Goal: Transaction & Acquisition: Book appointment/travel/reservation

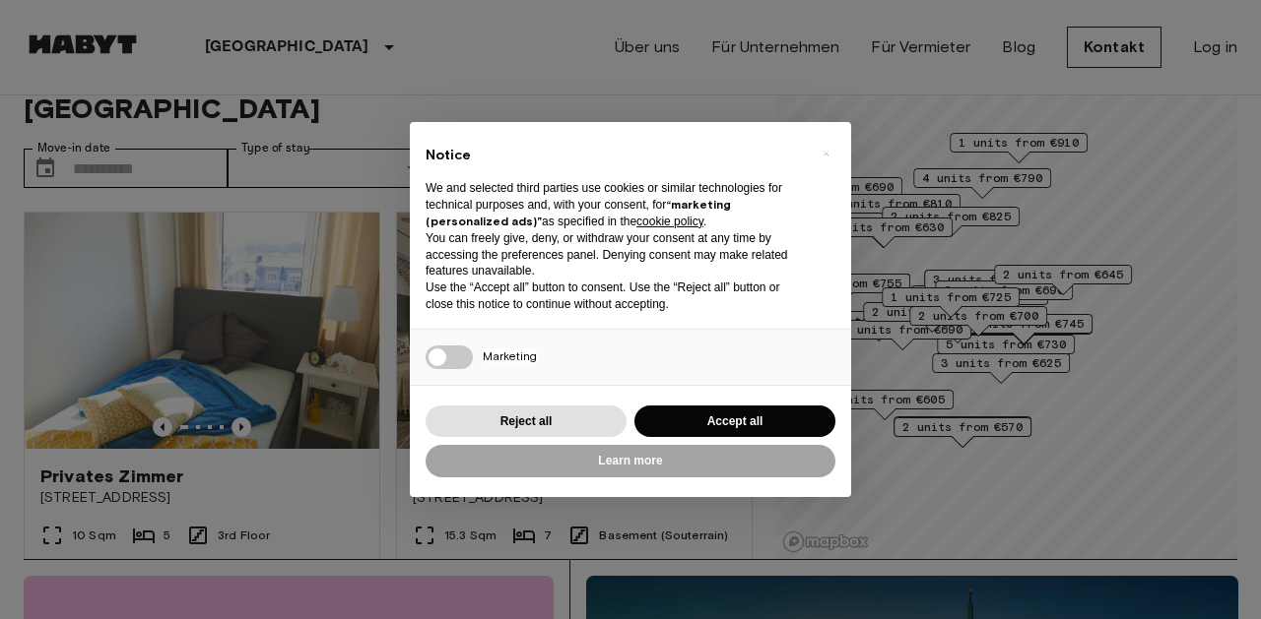
click at [698, 422] on button "Accept all" at bounding box center [734, 422] width 201 height 32
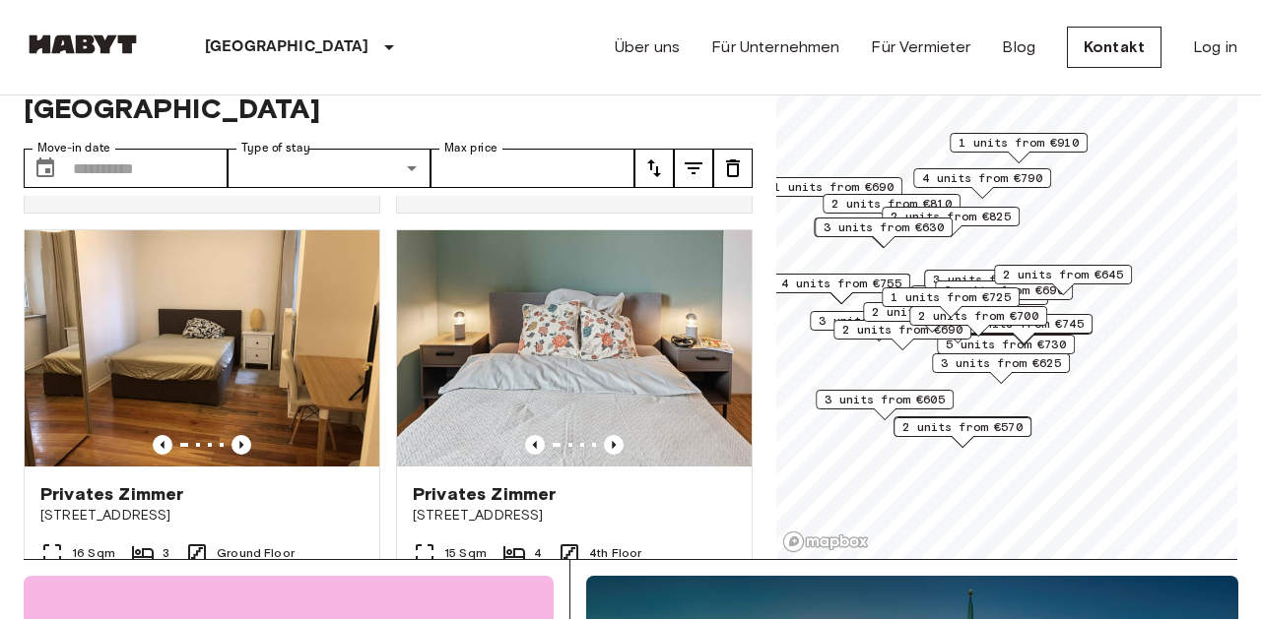
scroll to position [862, 0]
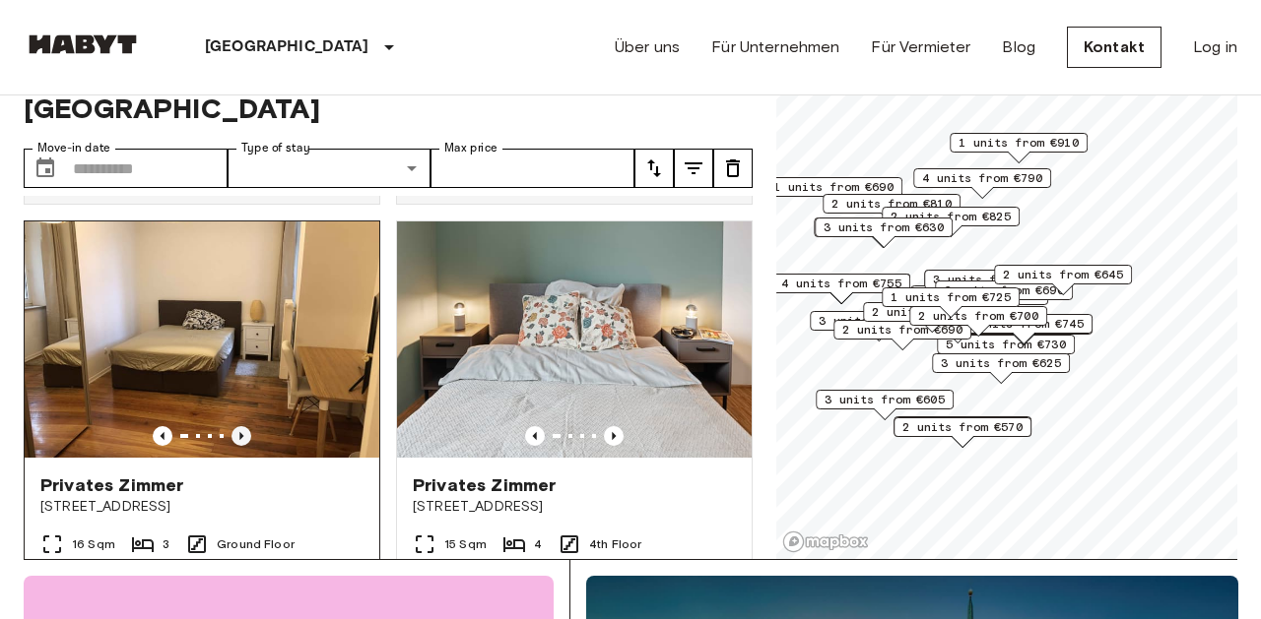
click at [245, 426] on icon "Previous image" at bounding box center [241, 436] width 20 height 20
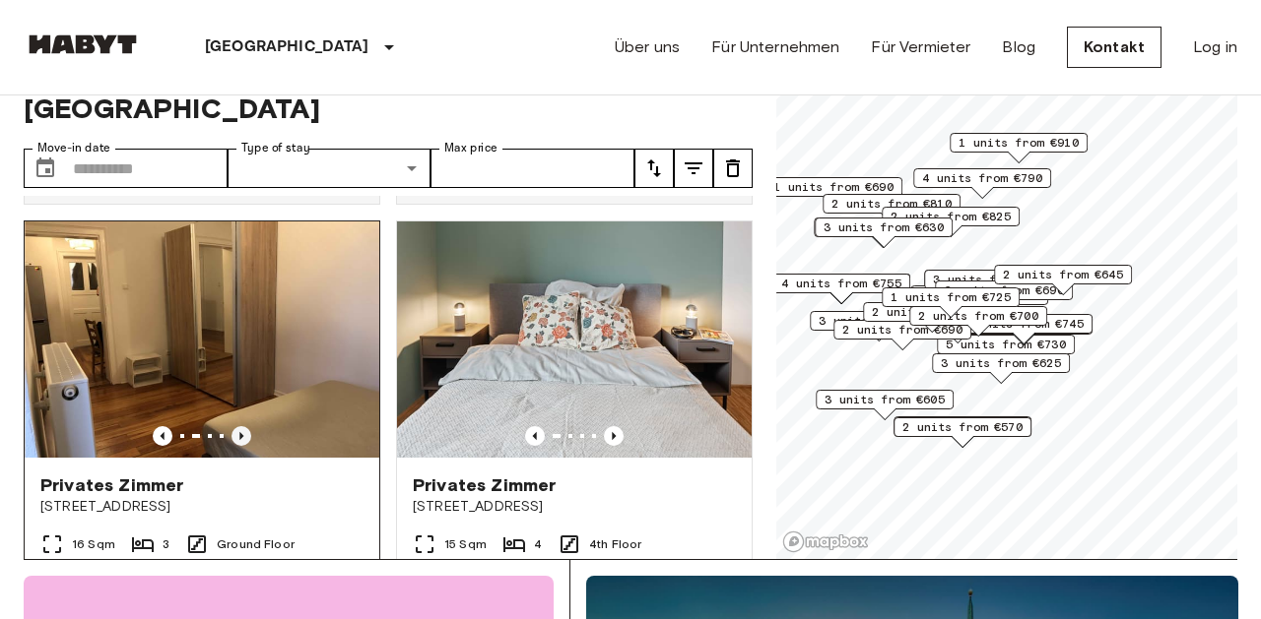
click at [245, 426] on icon "Previous image" at bounding box center [241, 436] width 20 height 20
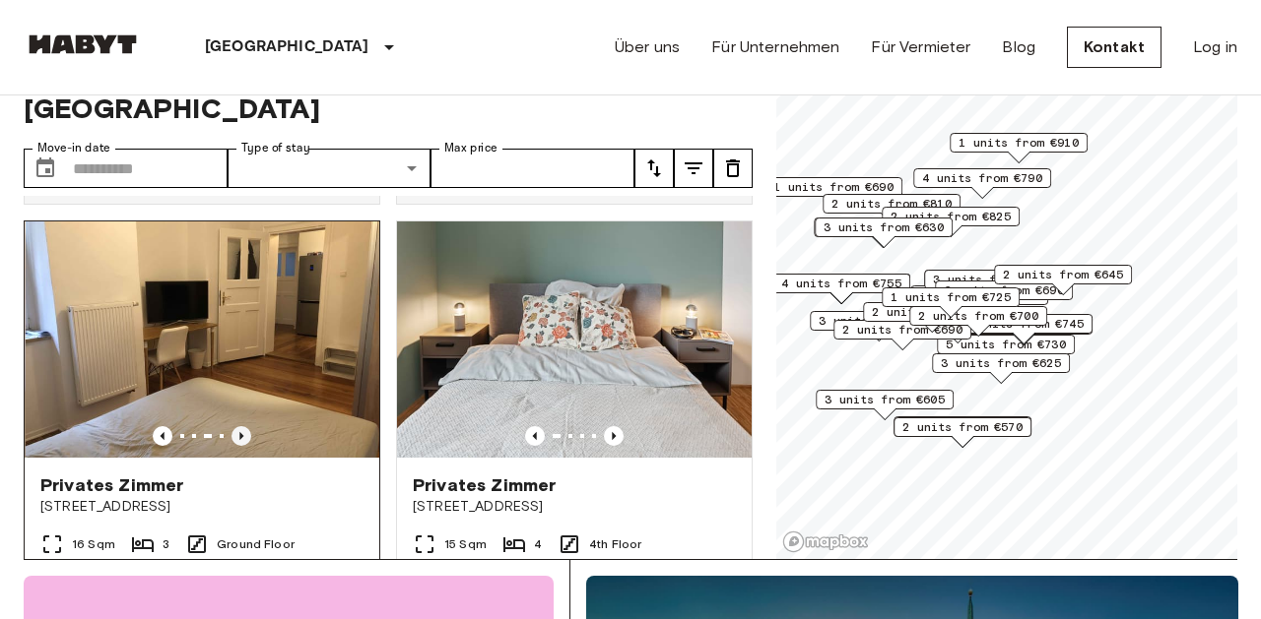
click at [245, 426] on icon "Previous image" at bounding box center [241, 436] width 20 height 20
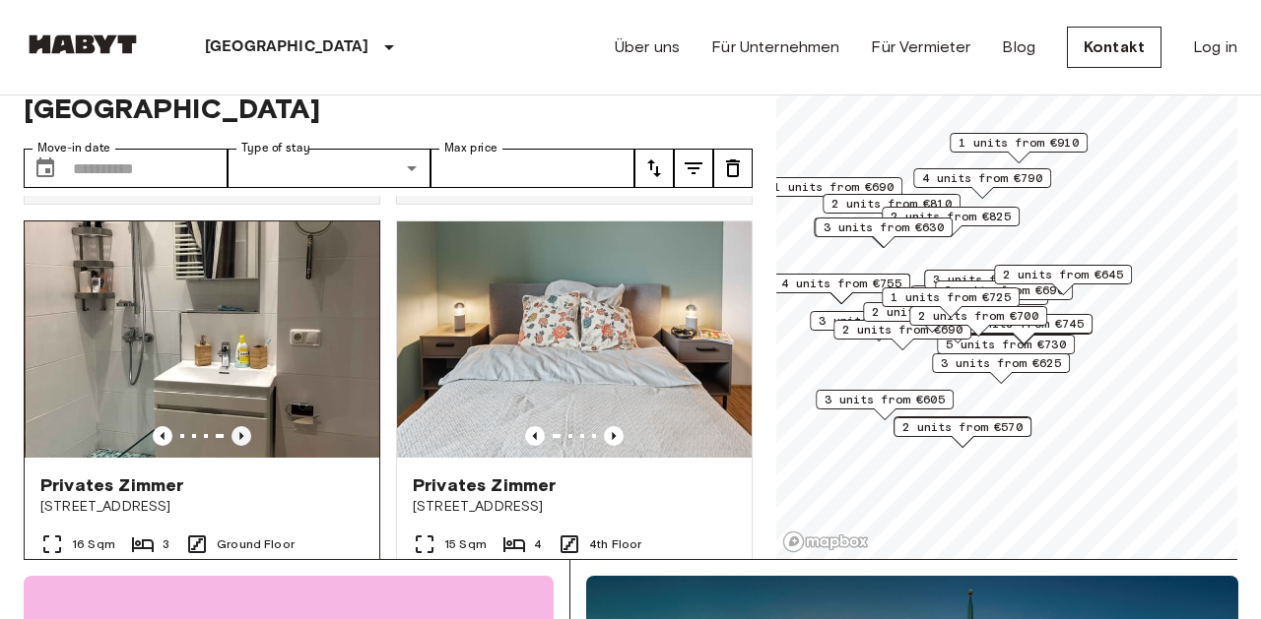
click at [245, 426] on icon "Previous image" at bounding box center [241, 436] width 20 height 20
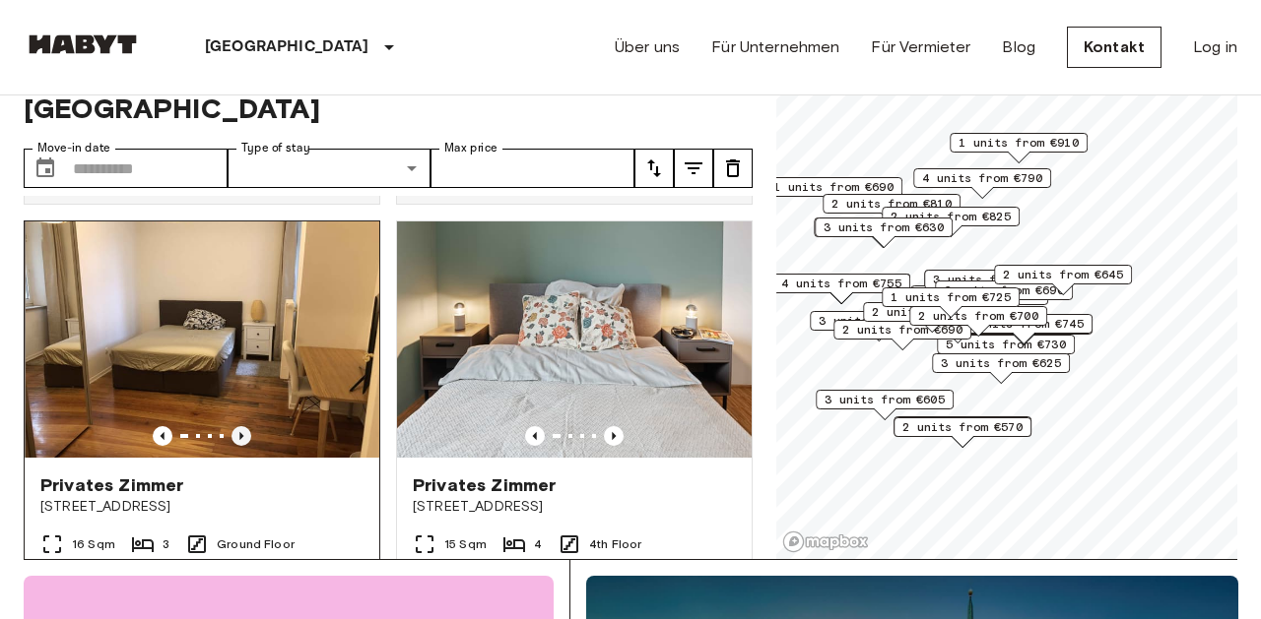
click at [245, 426] on icon "Previous image" at bounding box center [241, 436] width 20 height 20
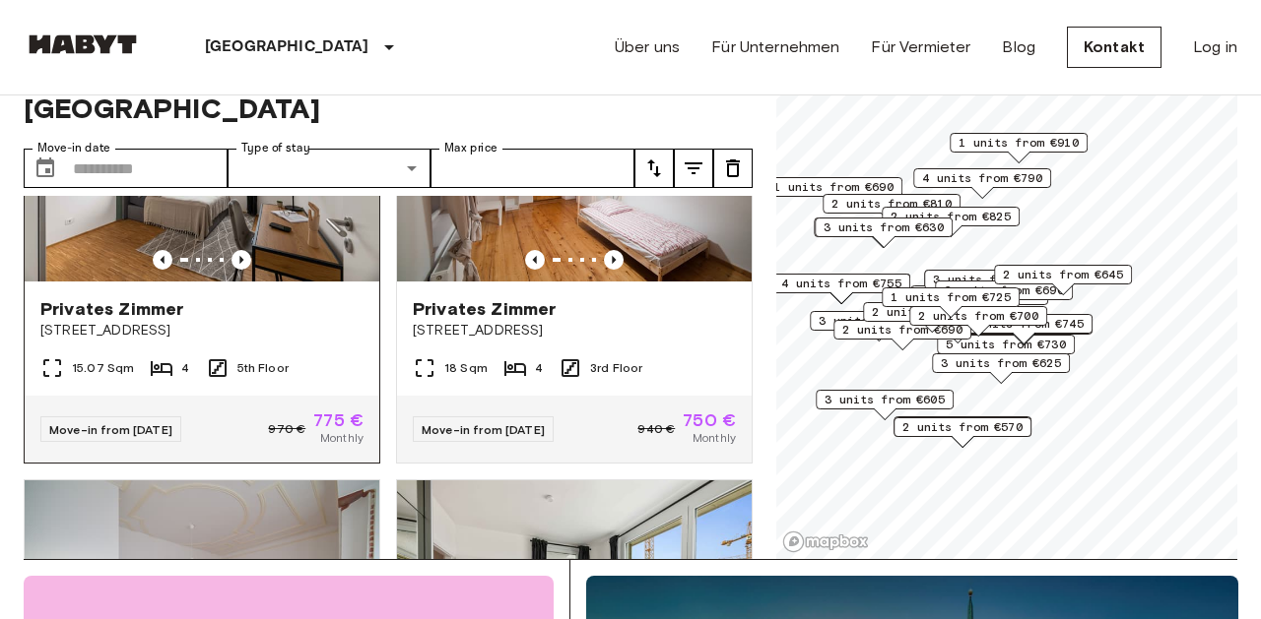
scroll to position [2348, 0]
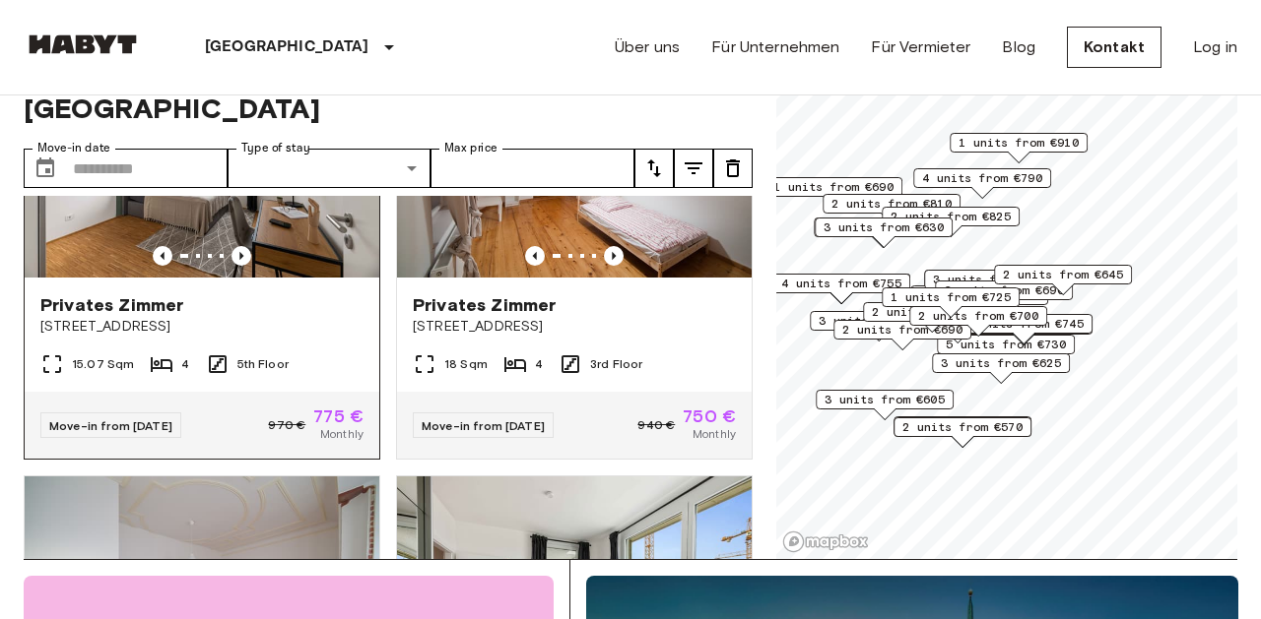
click at [245, 402] on div "Move-in from 20 Aug 25 970 € 775 € Monthly" at bounding box center [202, 425] width 355 height 67
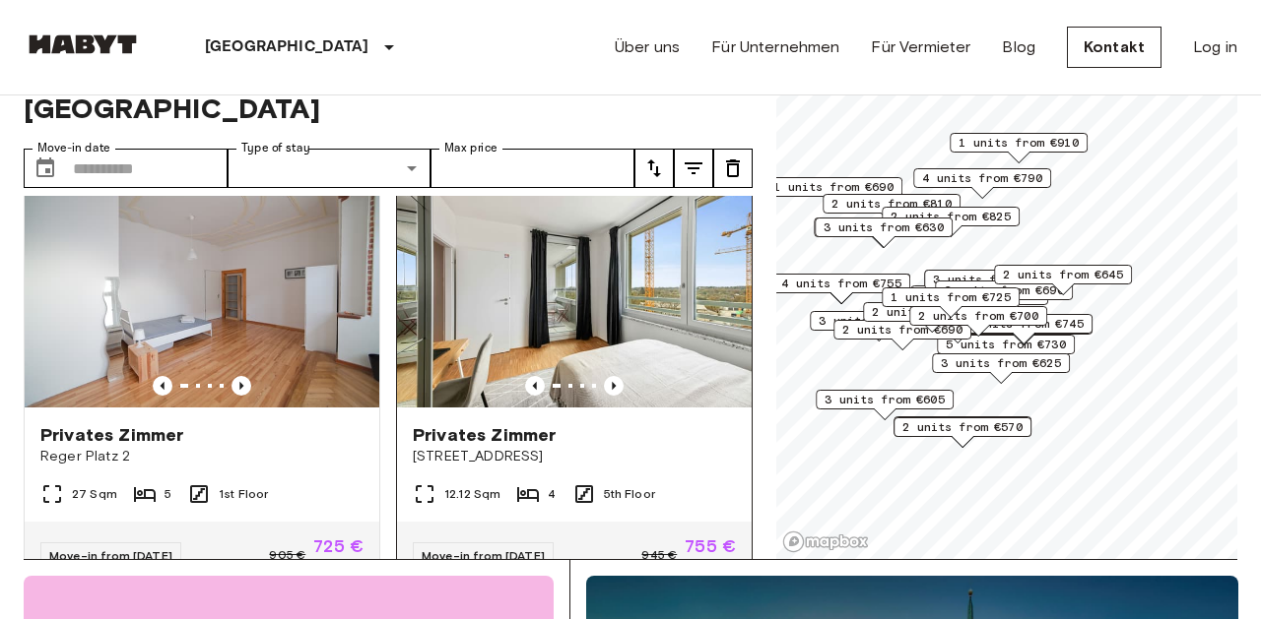
scroll to position [2652, 0]
click at [608, 267] on img at bounding box center [574, 290] width 355 height 236
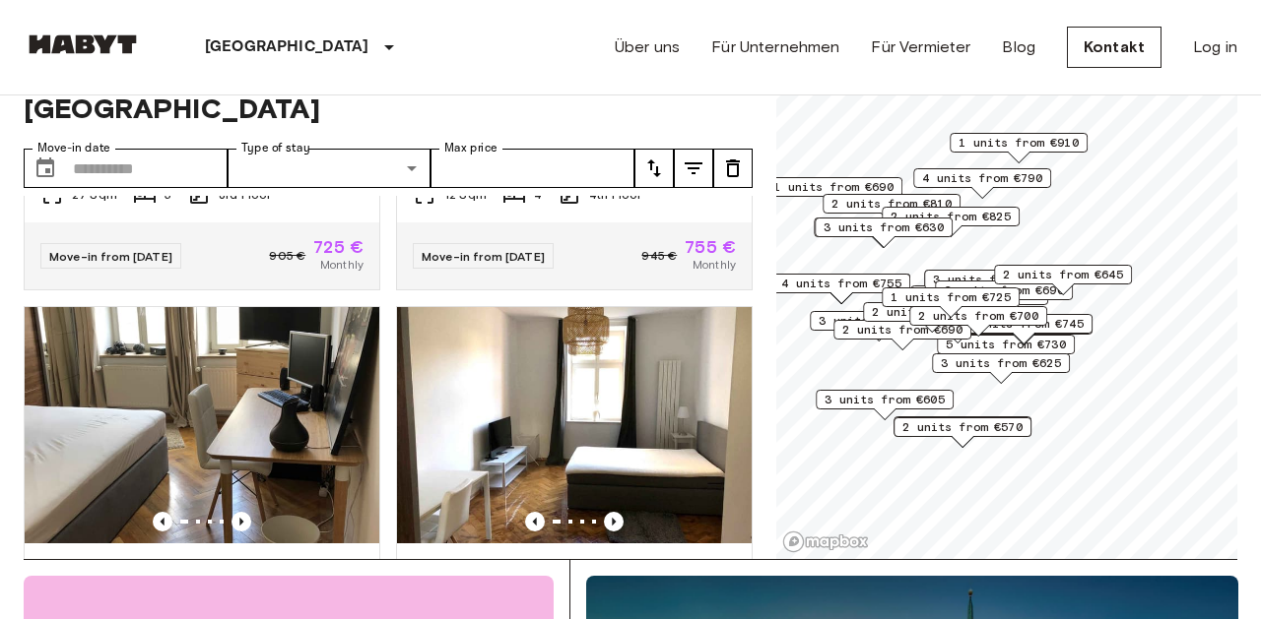
scroll to position [6001, 0]
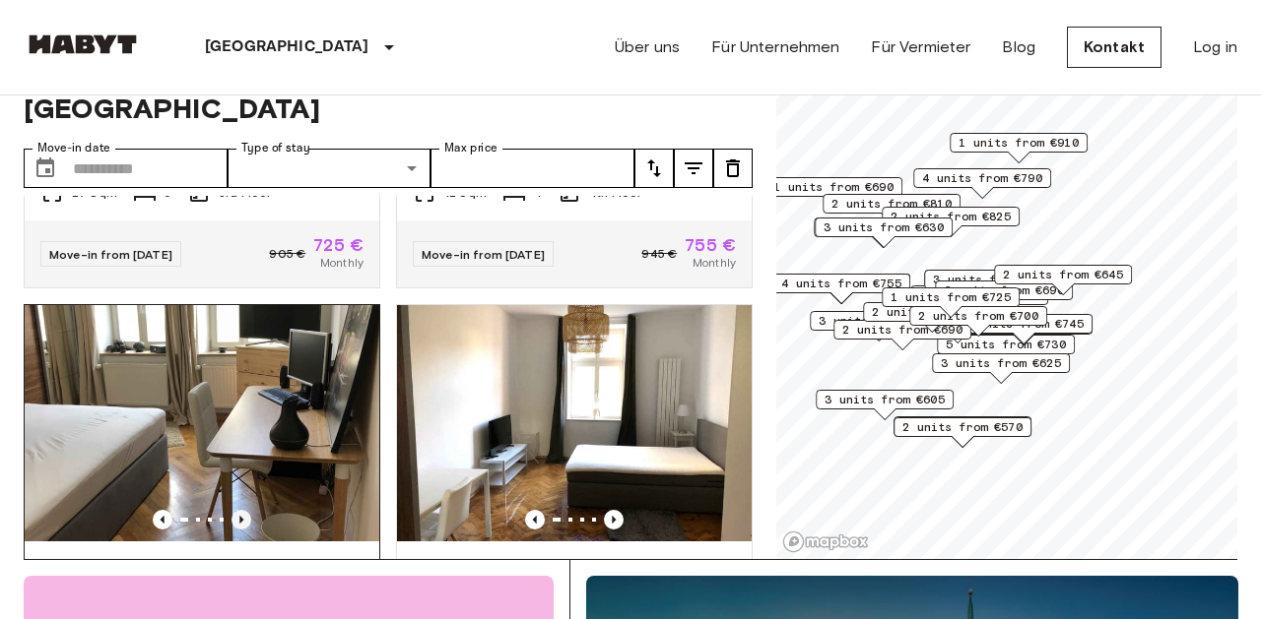
click at [244, 510] on icon "Previous image" at bounding box center [241, 520] width 20 height 20
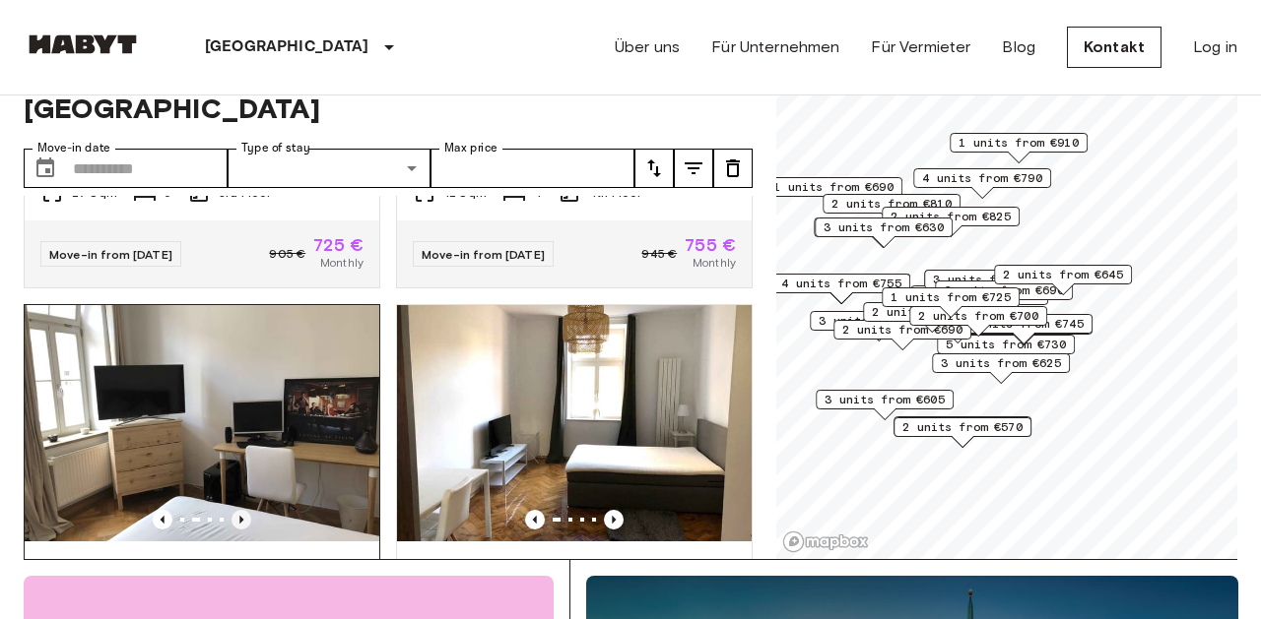
click at [244, 510] on icon "Previous image" at bounding box center [241, 520] width 20 height 20
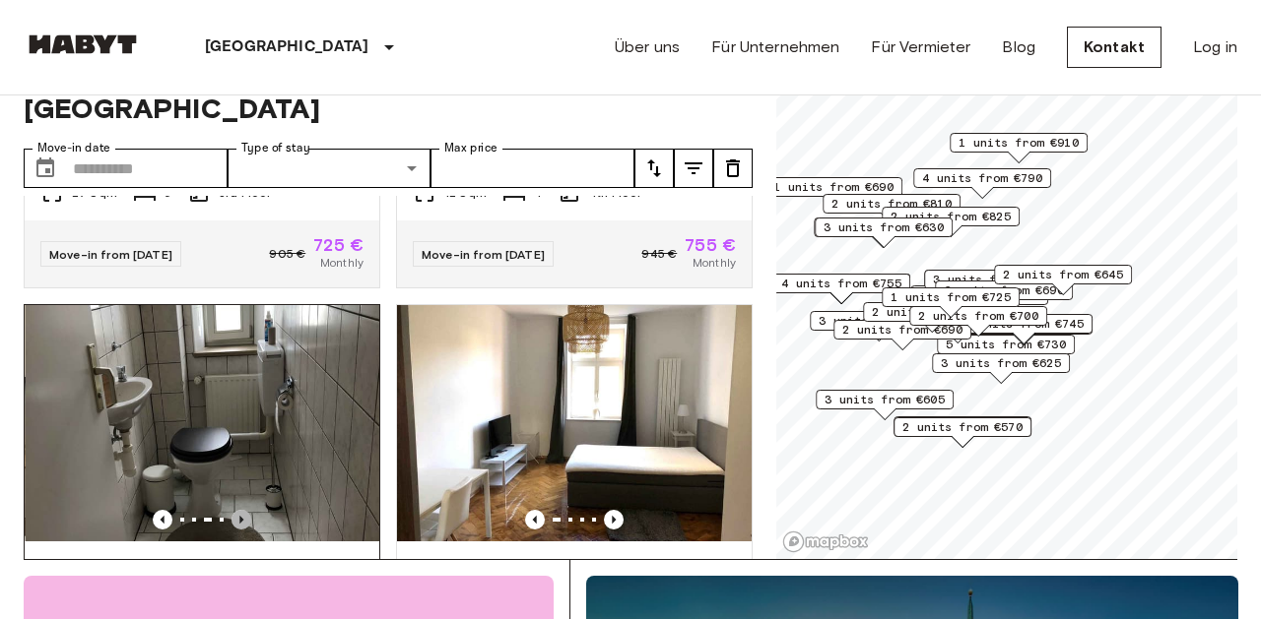
click at [244, 510] on icon "Previous image" at bounding box center [241, 520] width 20 height 20
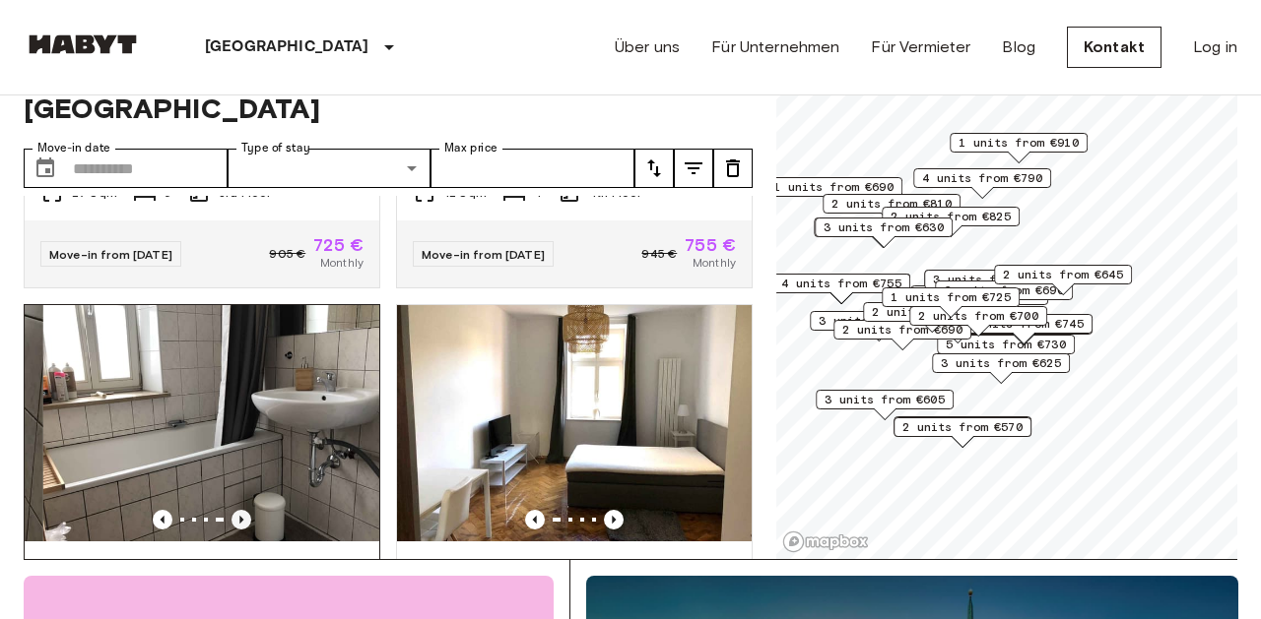
click at [244, 510] on icon "Previous image" at bounding box center [241, 520] width 20 height 20
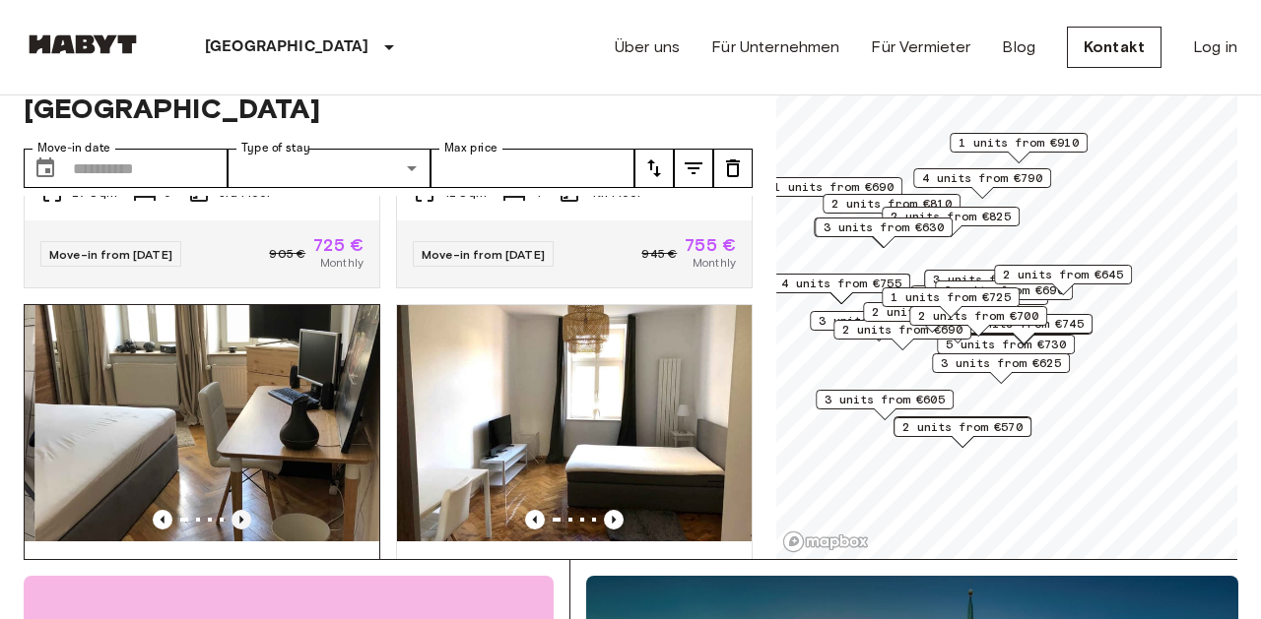
click at [244, 510] on icon "Previous image" at bounding box center [241, 520] width 20 height 20
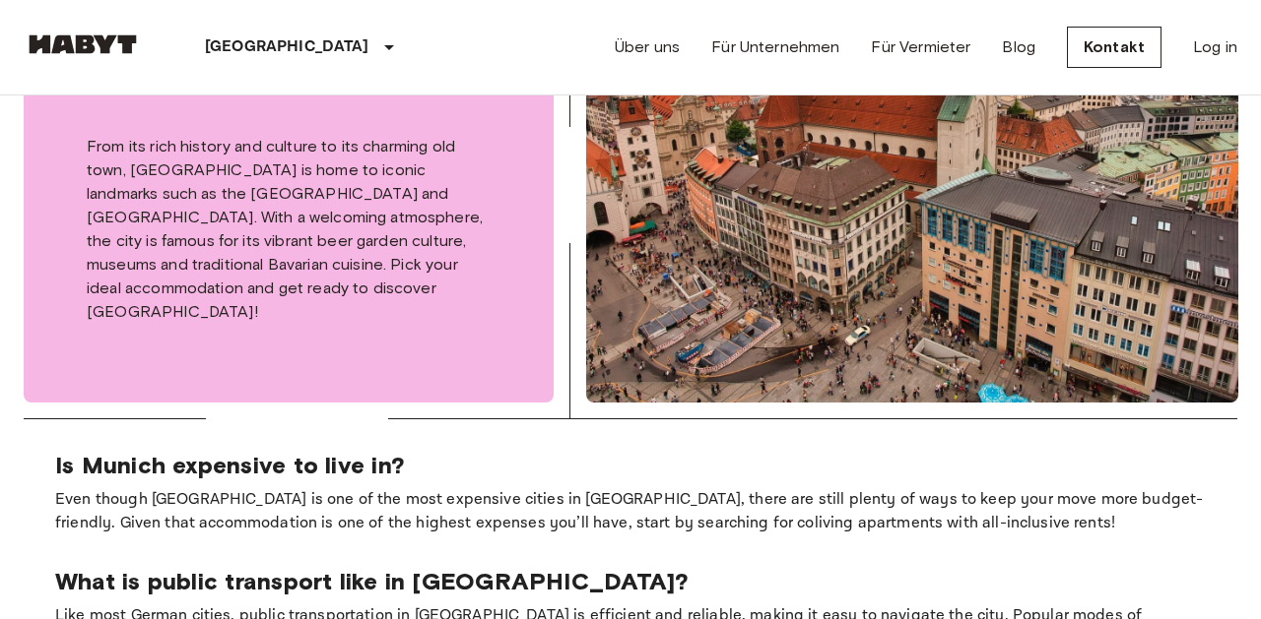
scroll to position [795, 0]
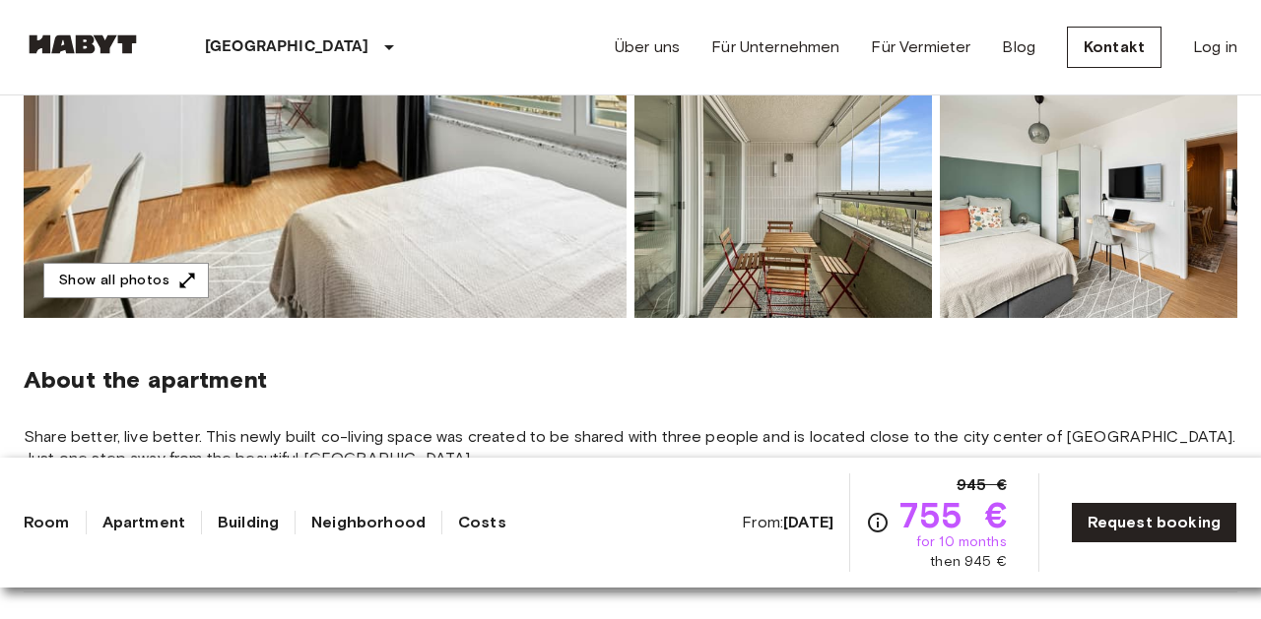
scroll to position [433, 0]
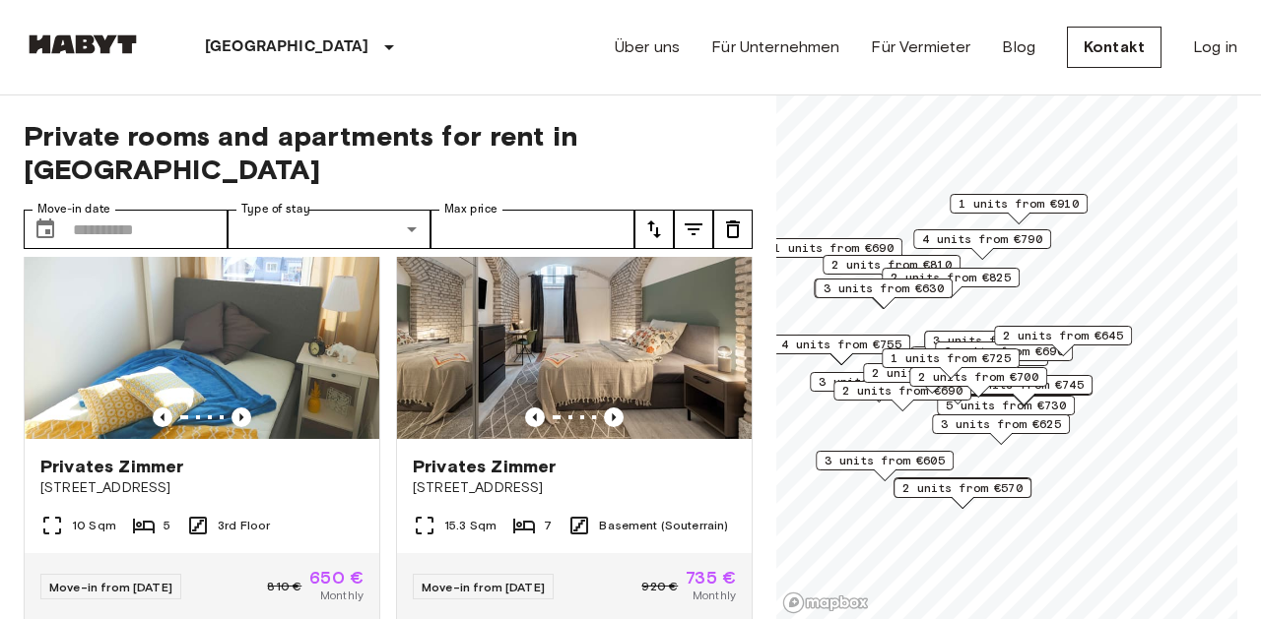
scroll to position [73, 0]
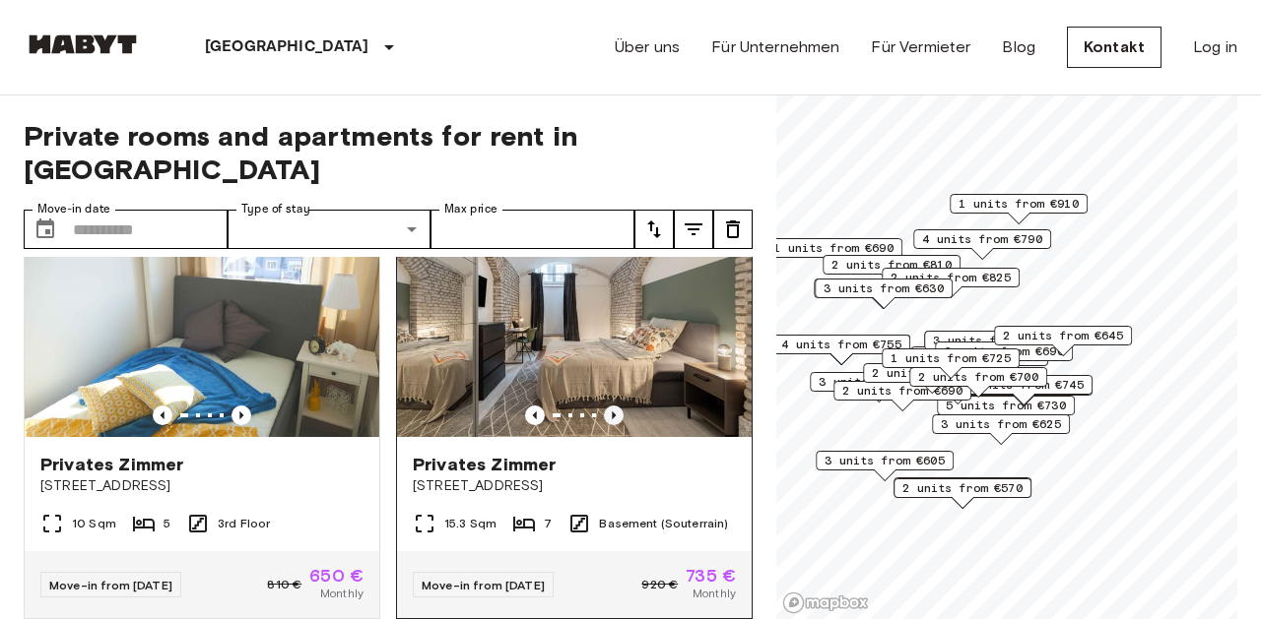
click at [614, 412] on icon "Previous image" at bounding box center [614, 416] width 4 height 8
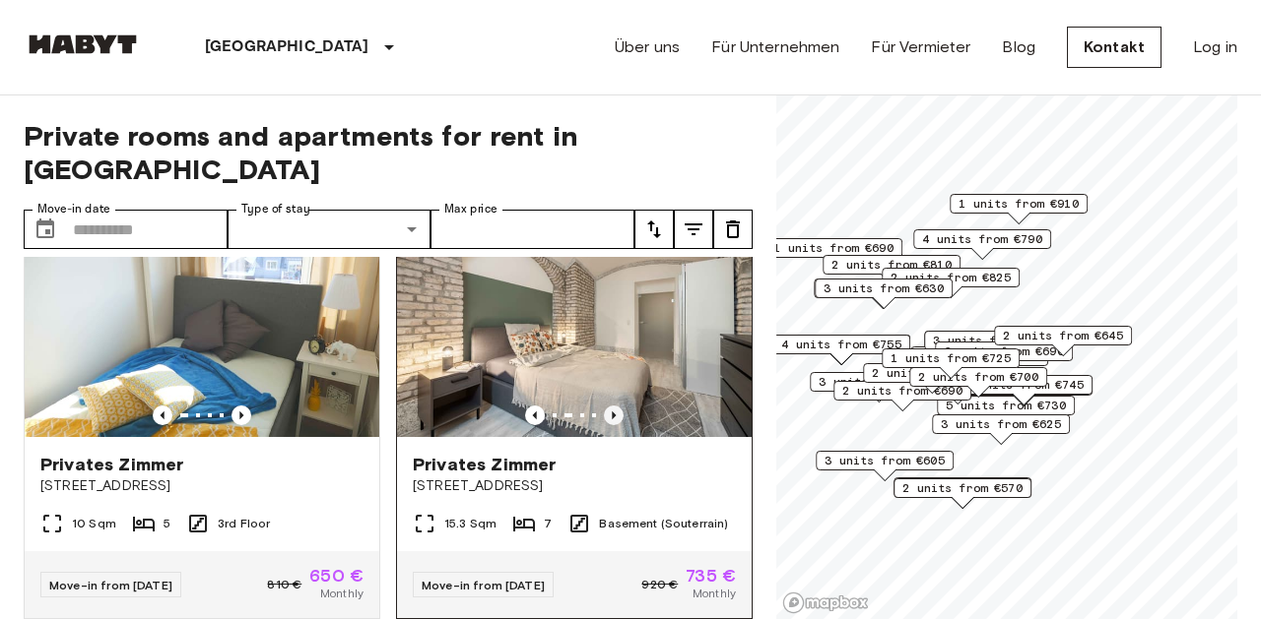
click at [614, 412] on icon "Previous image" at bounding box center [614, 416] width 4 height 8
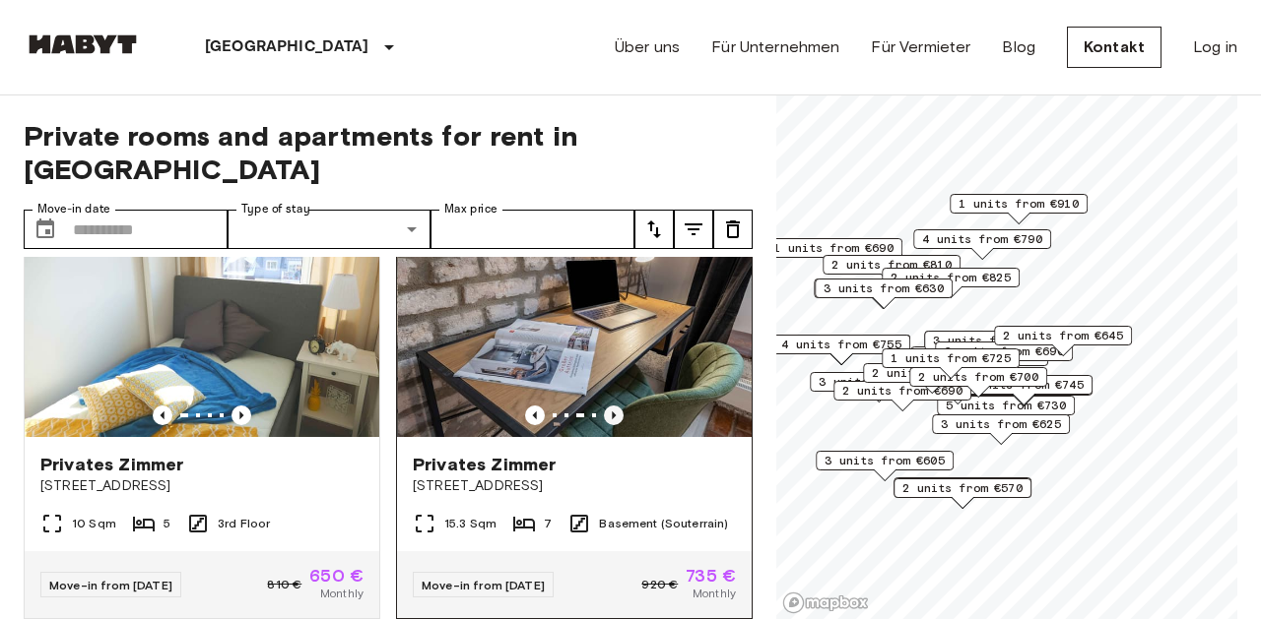
click at [614, 412] on icon "Previous image" at bounding box center [614, 416] width 4 height 8
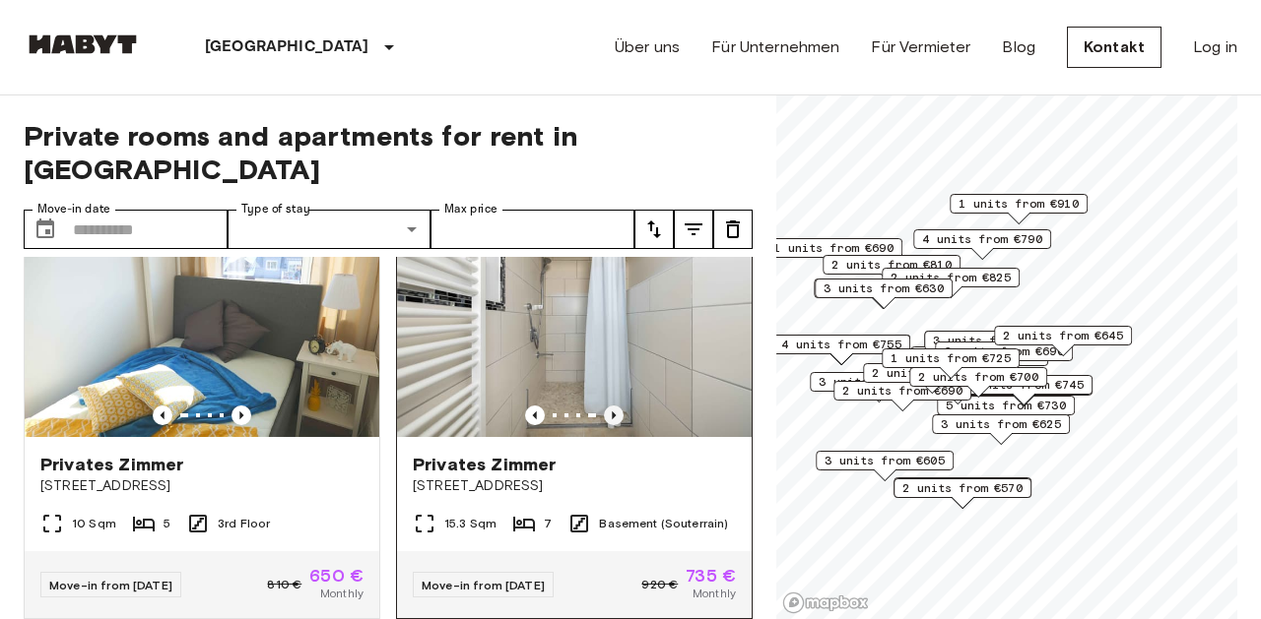
click at [614, 412] on icon "Previous image" at bounding box center [614, 416] width 4 height 8
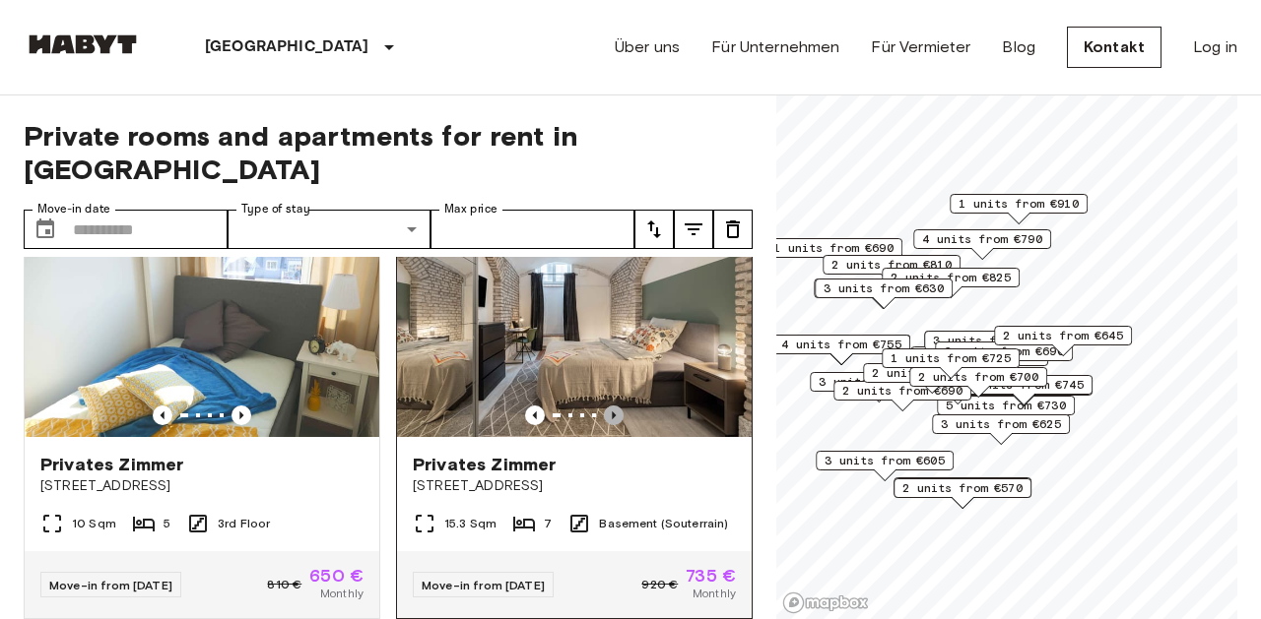
click at [614, 412] on icon "Previous image" at bounding box center [614, 416] width 4 height 8
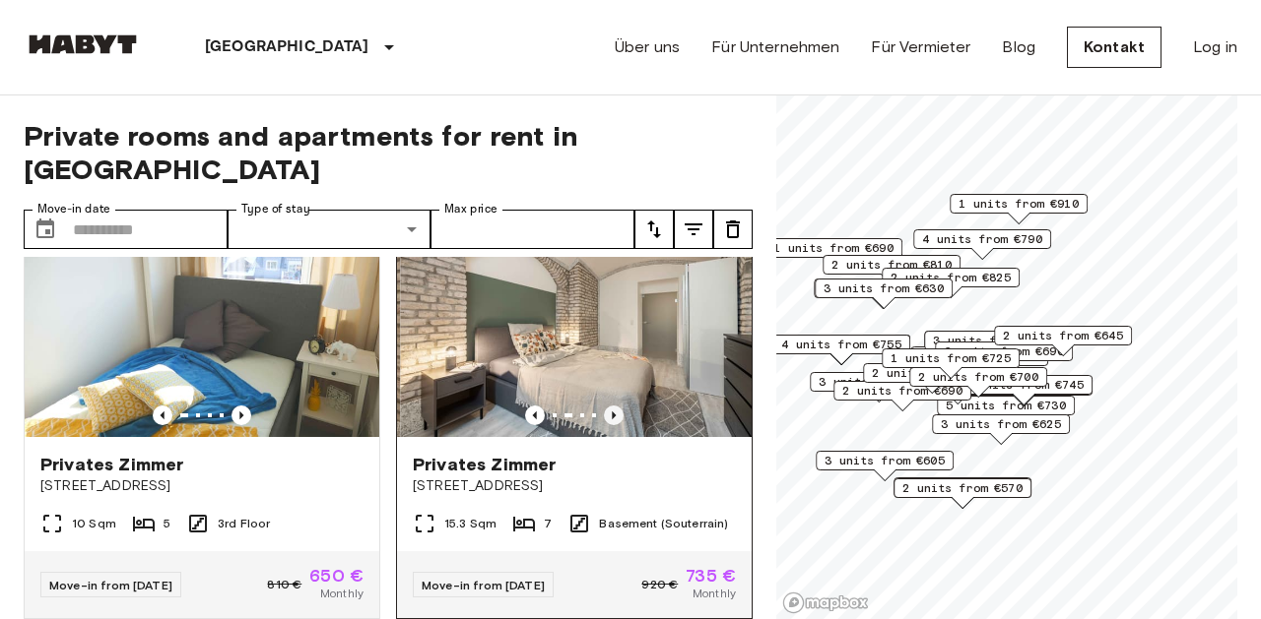
click at [614, 412] on icon "Previous image" at bounding box center [614, 416] width 4 height 8
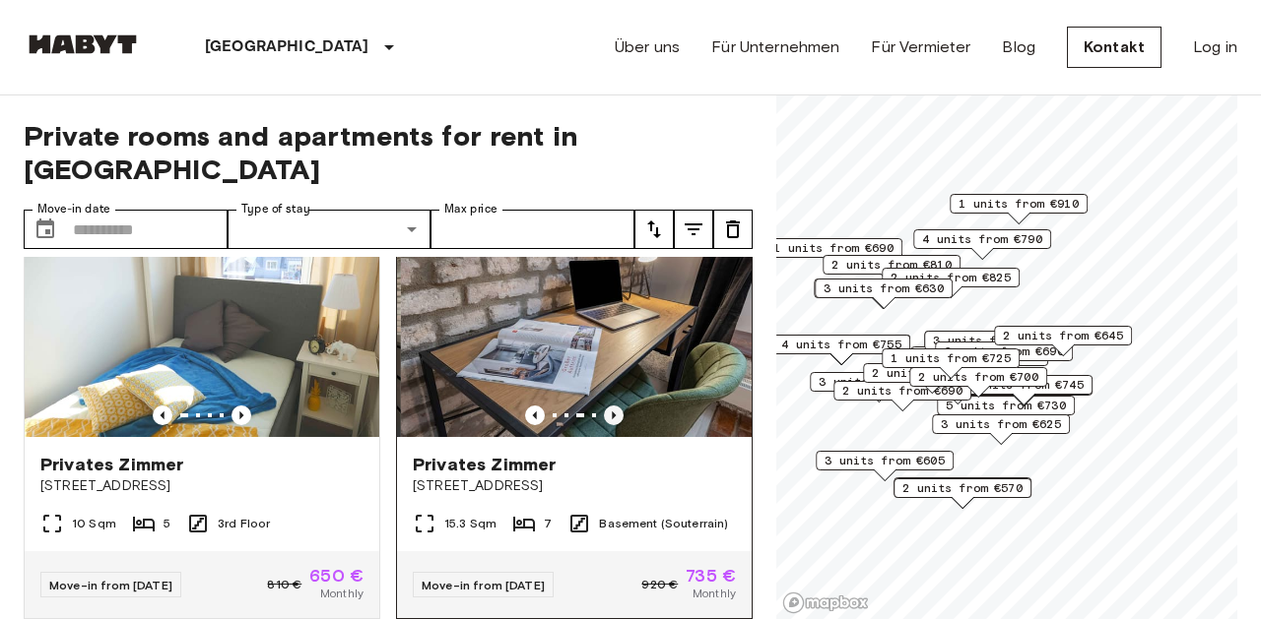
click at [614, 412] on icon "Previous image" at bounding box center [614, 416] width 4 height 8
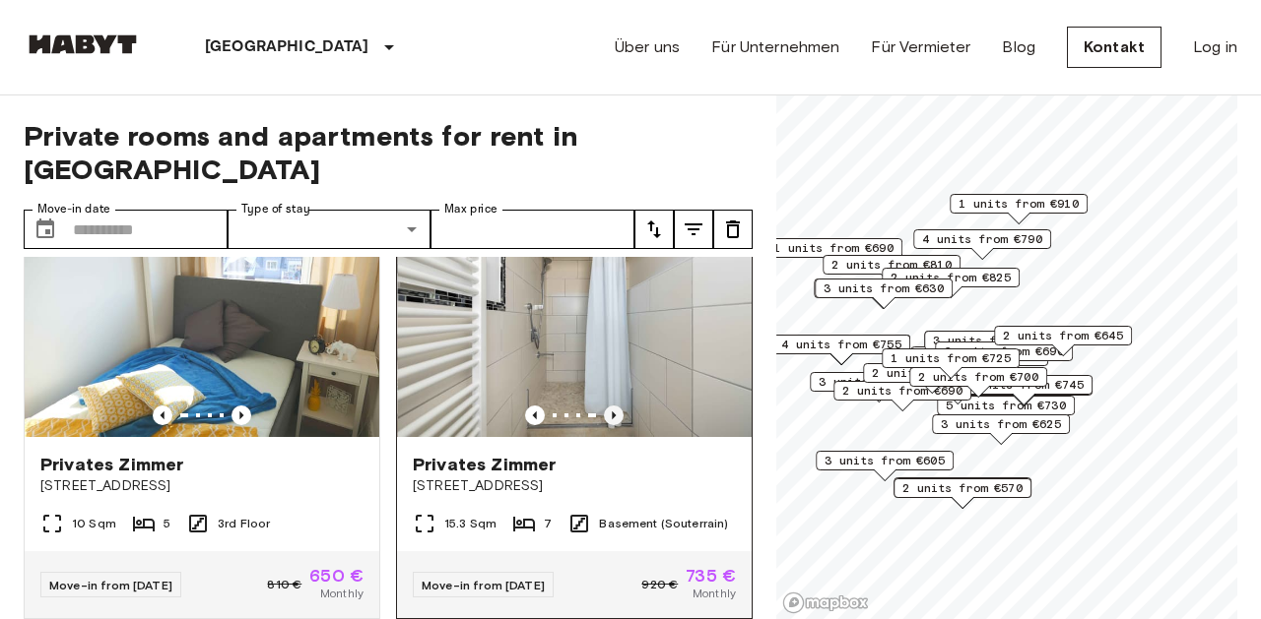
click at [614, 412] on icon "Previous image" at bounding box center [614, 416] width 4 height 8
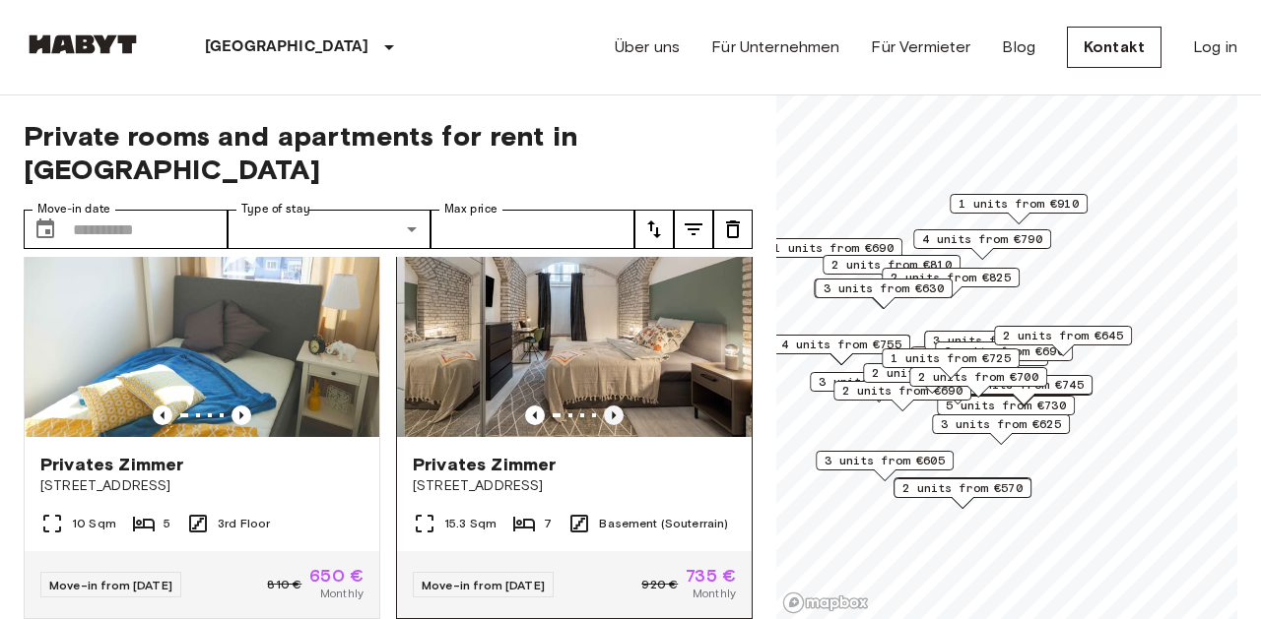
click at [614, 412] on icon "Previous image" at bounding box center [614, 416] width 4 height 8
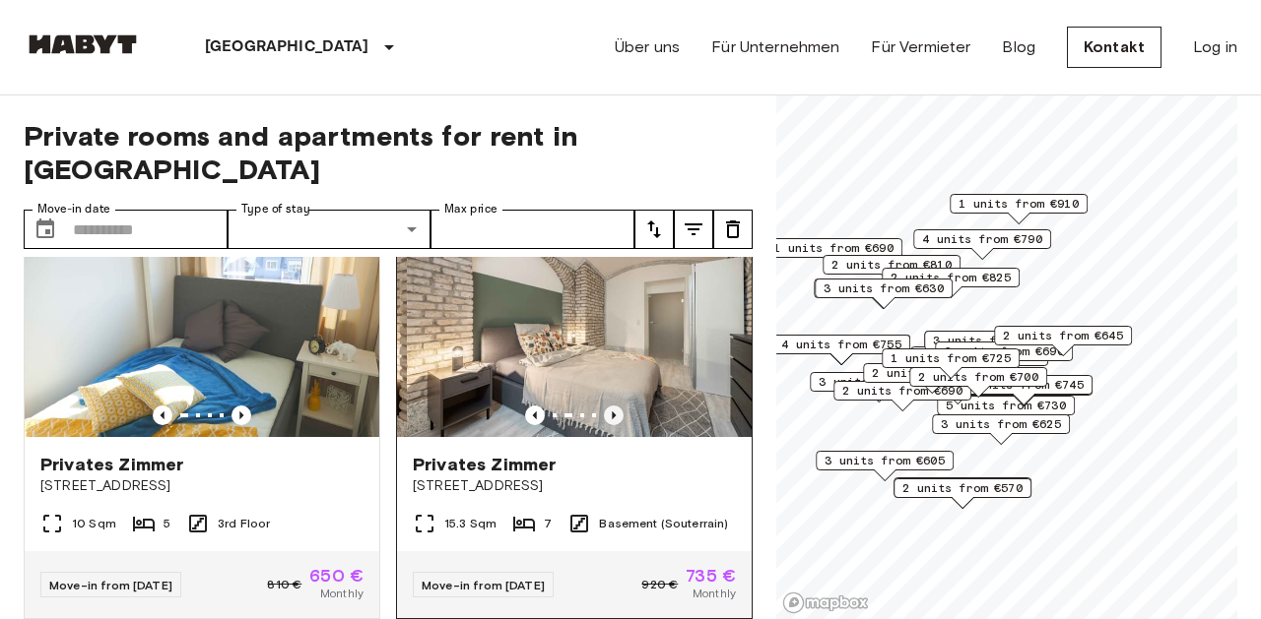
click at [614, 412] on icon "Previous image" at bounding box center [614, 416] width 4 height 8
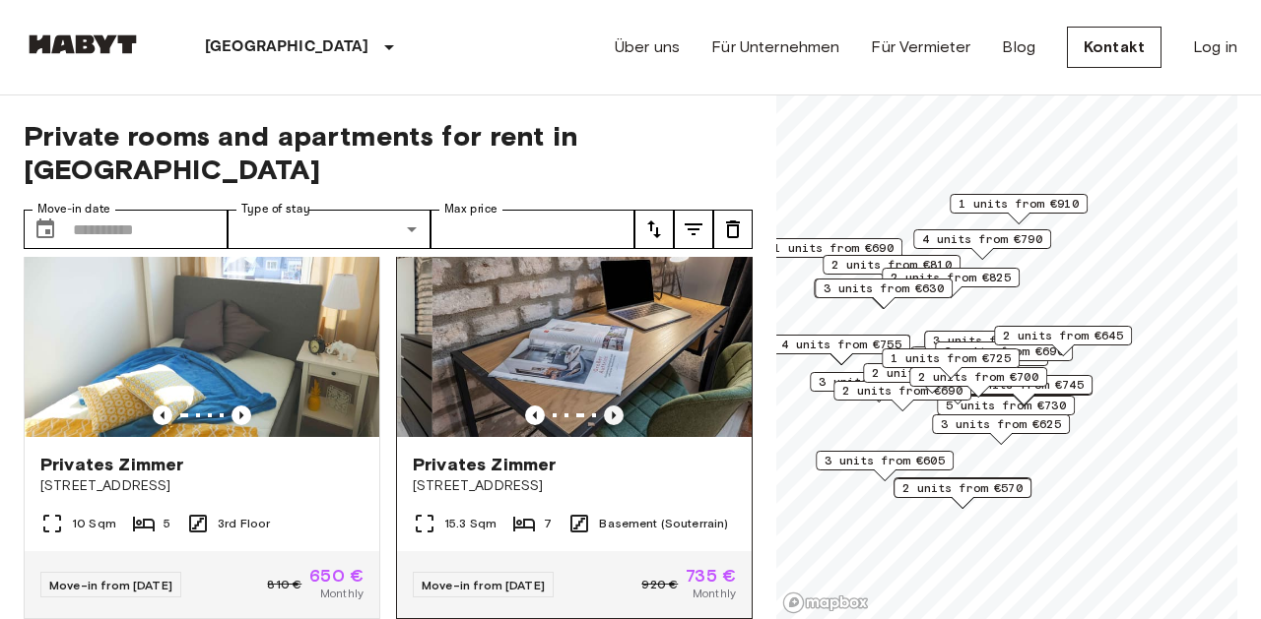
click at [614, 412] on icon "Previous image" at bounding box center [614, 416] width 4 height 8
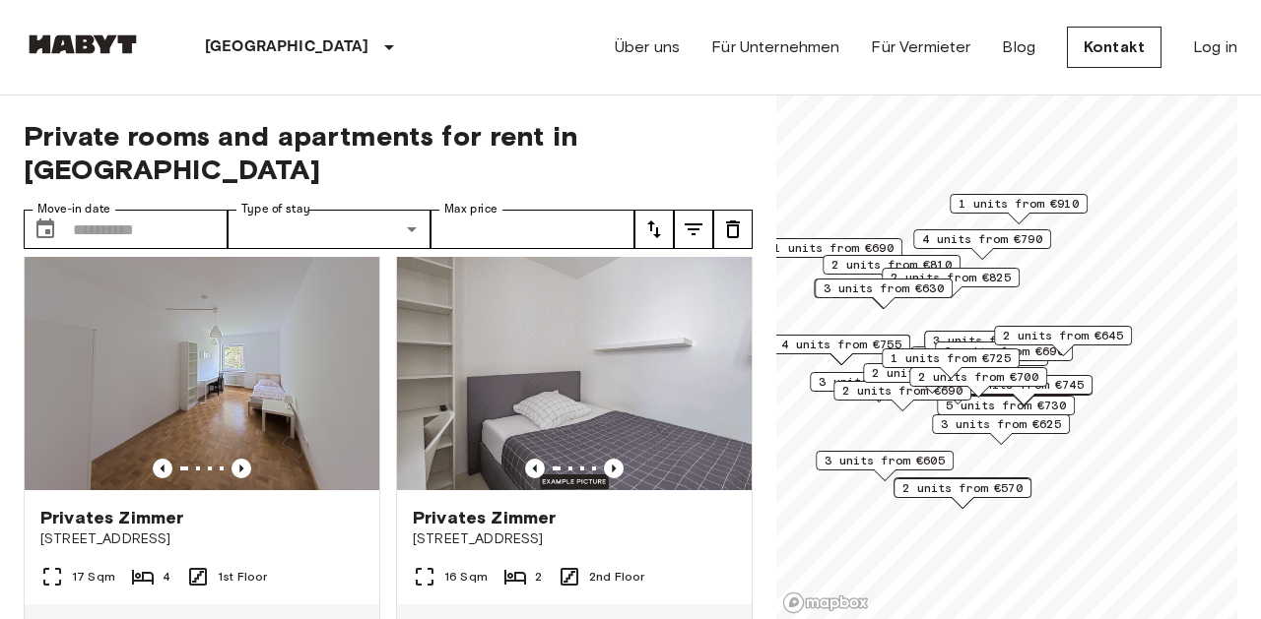
scroll to position [463, 0]
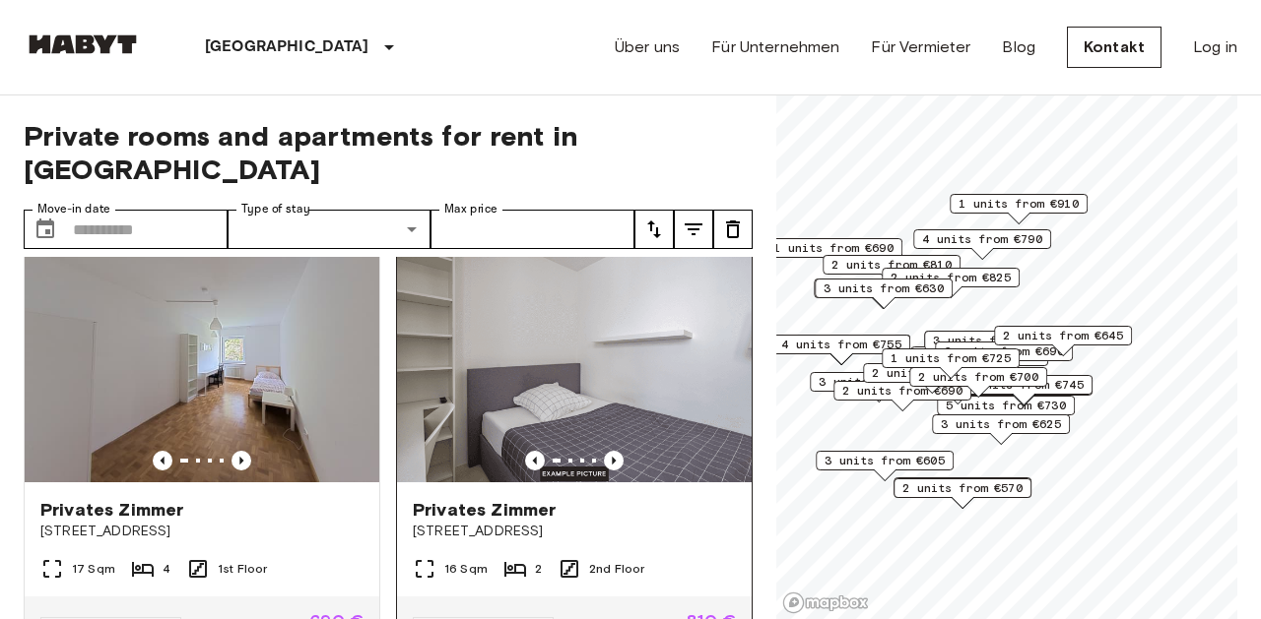
click at [613, 417] on img at bounding box center [574, 364] width 355 height 236
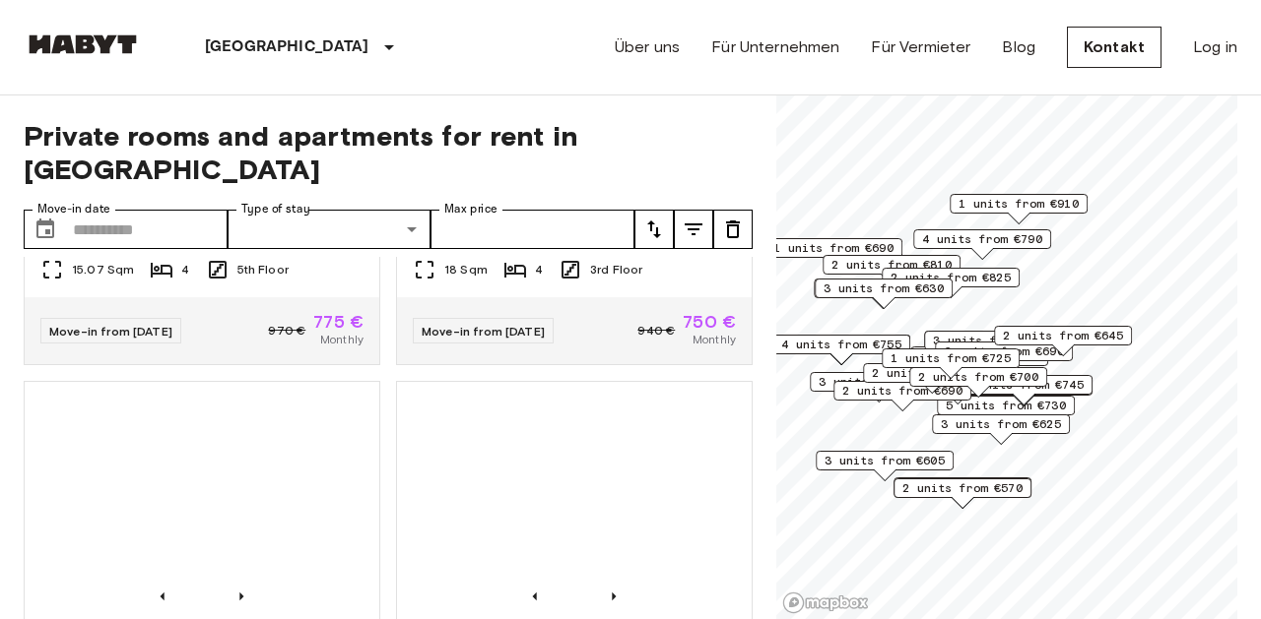
scroll to position [2509, 0]
